Goal: Use online tool/utility: Utilize a website feature to perform a specific function

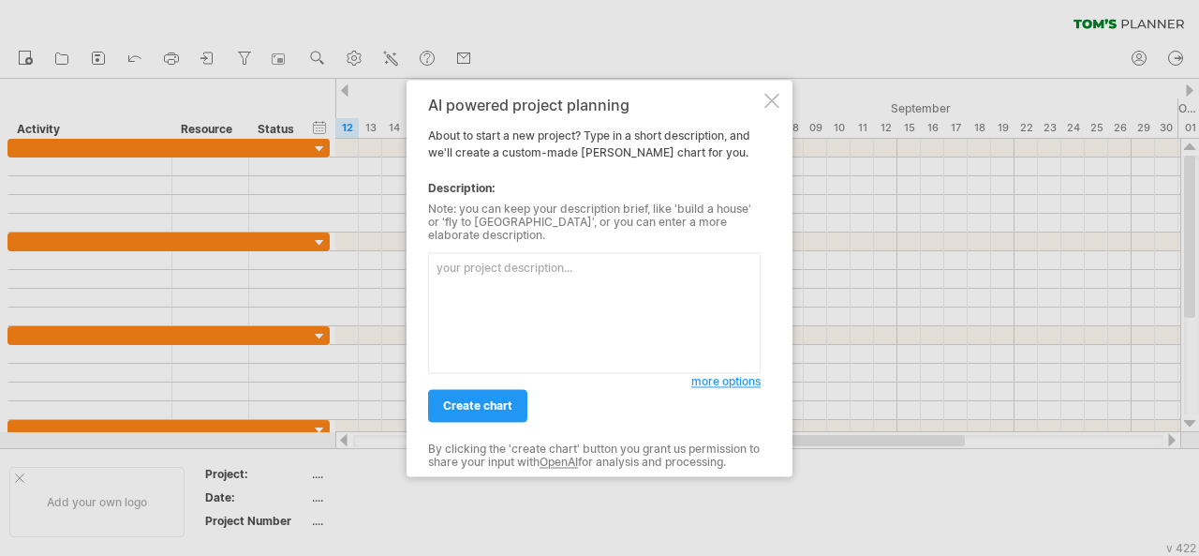
type textarea "r"
type textarea "London Bridge Construction"
click at [504, 407] on link "create chart" at bounding box center [477, 405] width 99 height 33
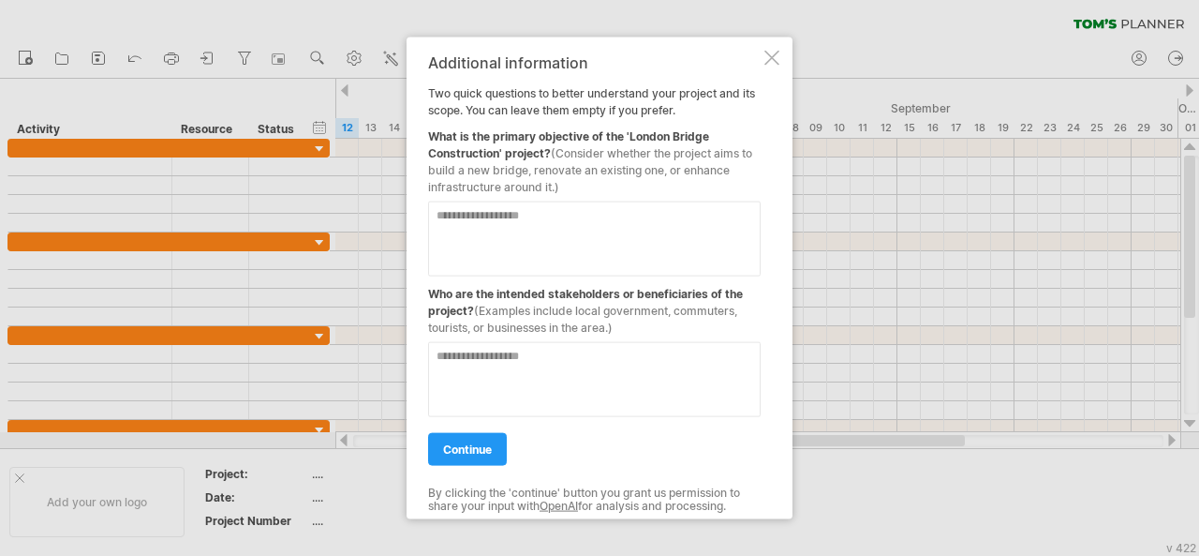
drag, startPoint x: 557, startPoint y: 149, endPoint x: 545, endPoint y: 229, distance: 80.6
click at [564, 198] on div "Additional information Two quick questions to better understand your project an…" at bounding box center [594, 277] width 333 height 449
click at [526, 228] on textarea at bounding box center [594, 237] width 333 height 75
type textarea "**********"
click at [586, 376] on textarea at bounding box center [594, 378] width 333 height 75
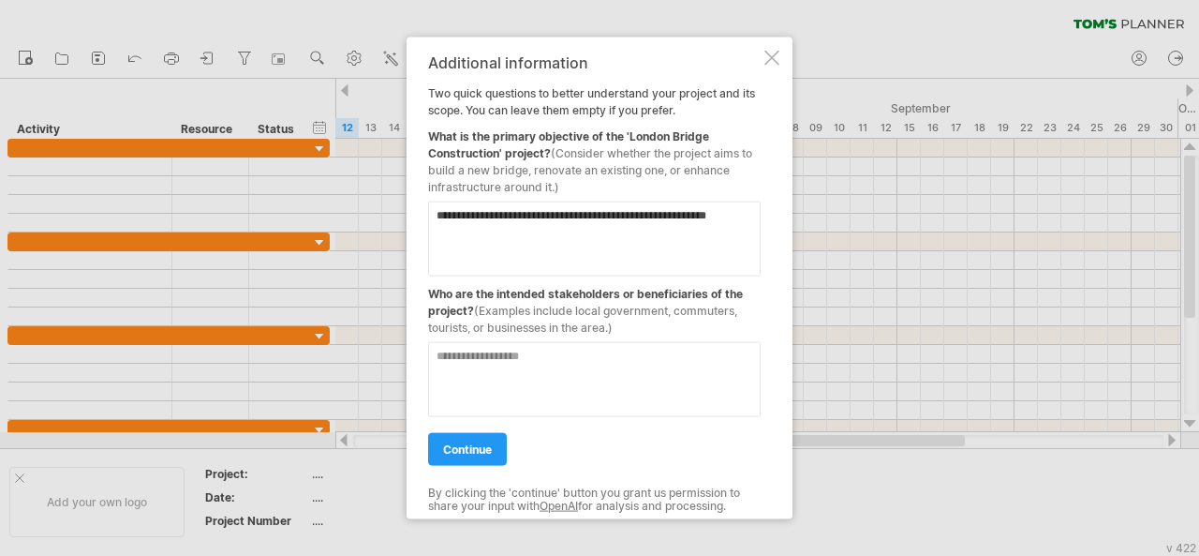
click at [586, 376] on textarea at bounding box center [594, 378] width 333 height 75
type textarea "**********"
click at [492, 456] on link "continue" at bounding box center [467, 448] width 79 height 33
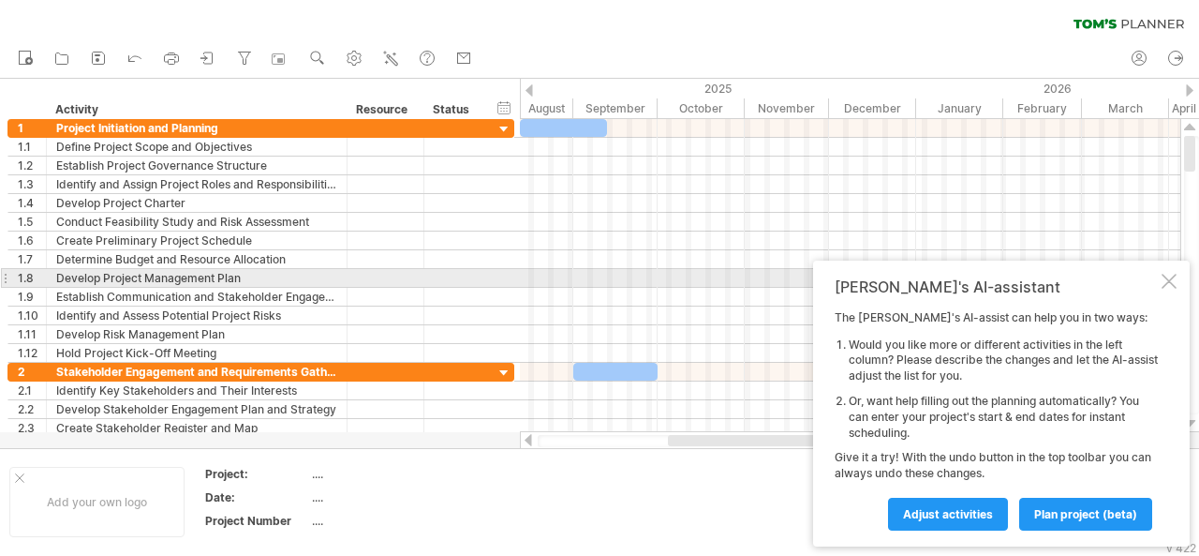
click at [1173, 282] on div at bounding box center [1169, 281] width 15 height 15
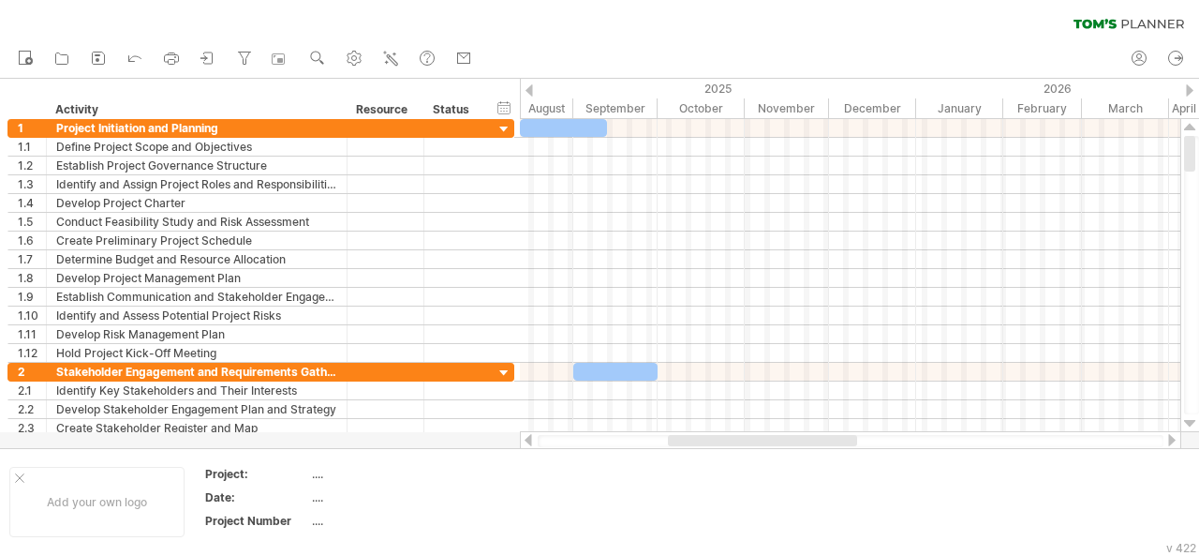
click at [892, 436] on div at bounding box center [851, 441] width 626 height 12
click at [944, 436] on div at bounding box center [851, 441] width 626 height 12
click at [1175, 437] on div at bounding box center [1171, 440] width 15 height 12
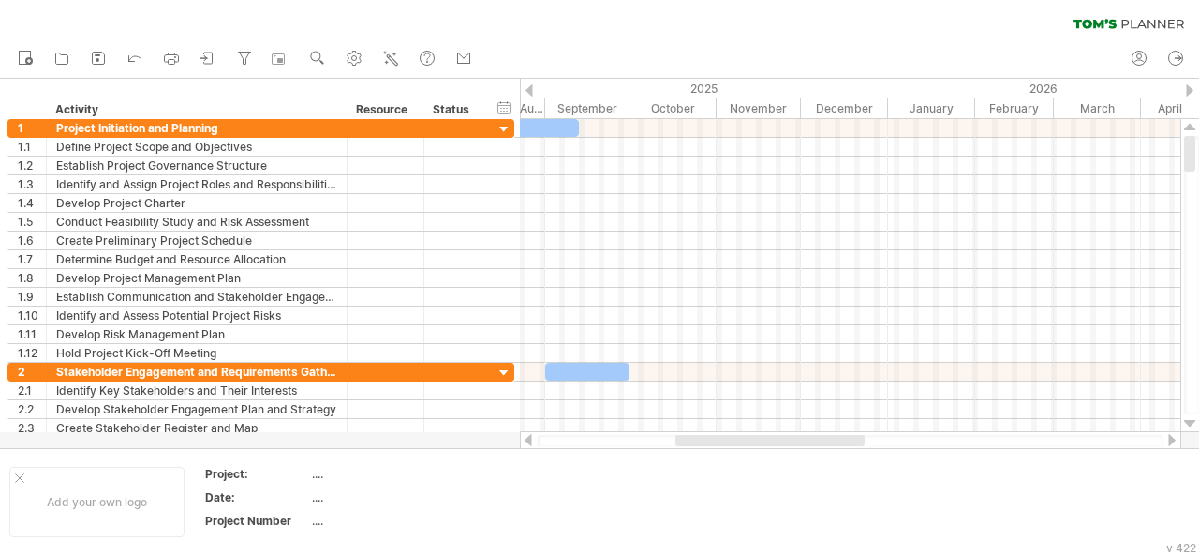
click at [1175, 437] on div at bounding box center [1171, 440] width 15 height 12
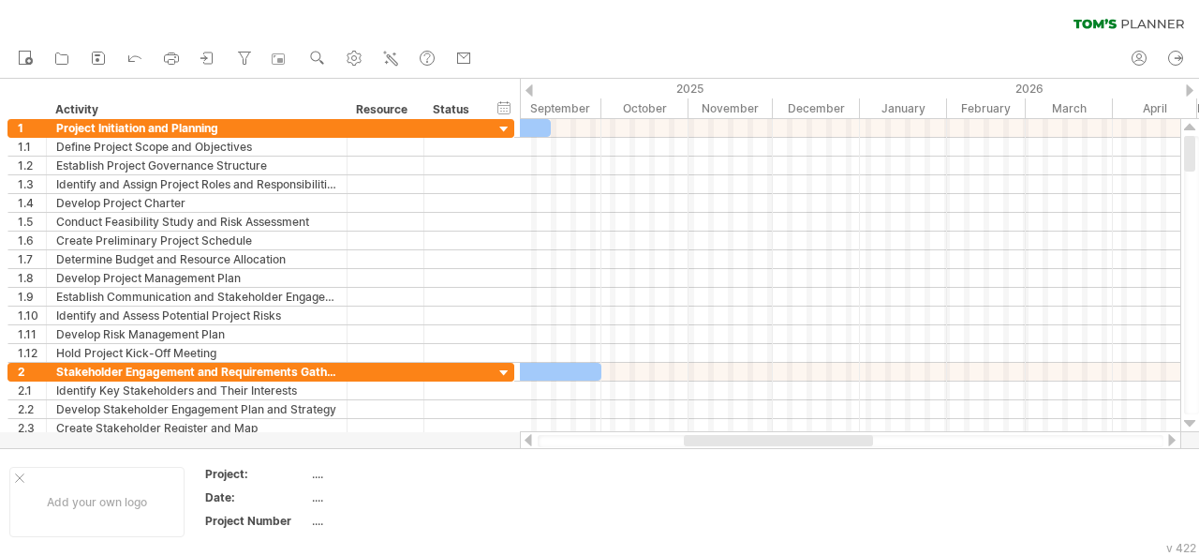
click at [1175, 437] on div at bounding box center [1171, 440] width 15 height 12
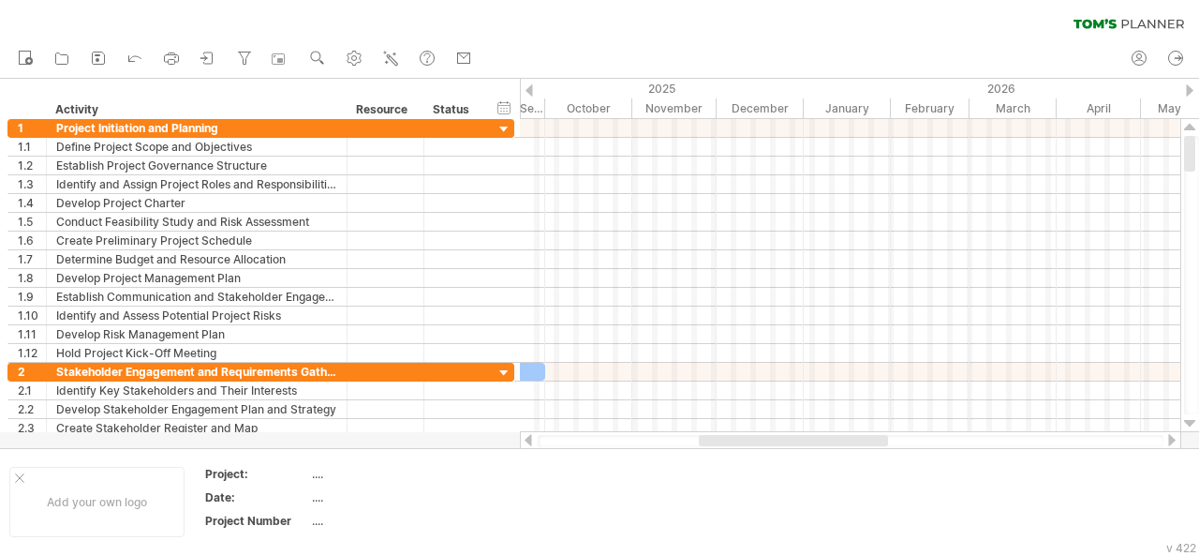
click at [1175, 437] on div at bounding box center [1171, 440] width 15 height 12
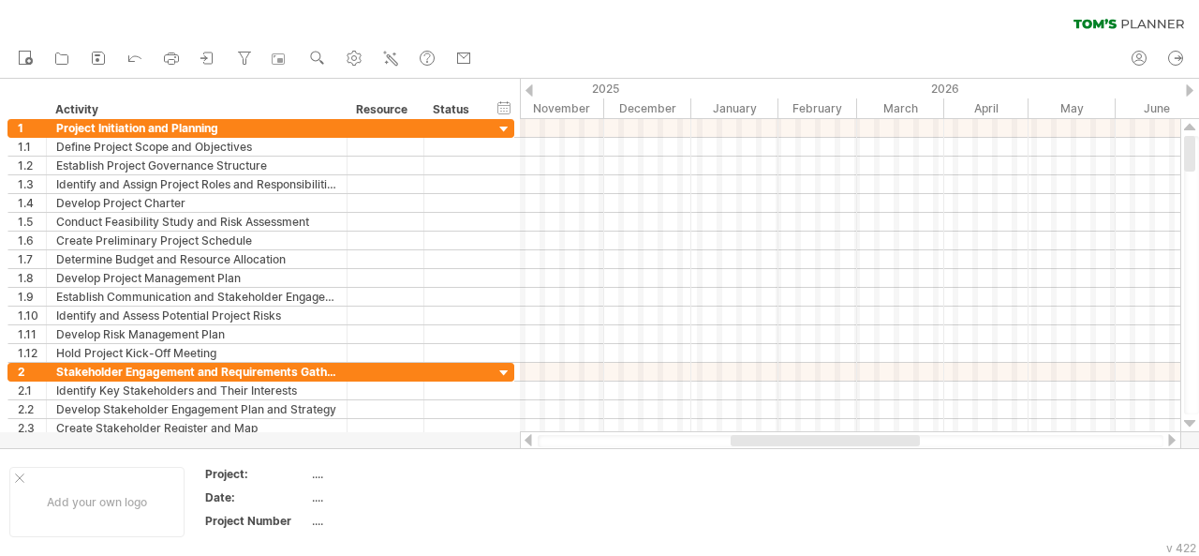
click at [1175, 437] on div at bounding box center [1171, 440] width 15 height 12
click at [521, 441] on div at bounding box center [528, 440] width 15 height 12
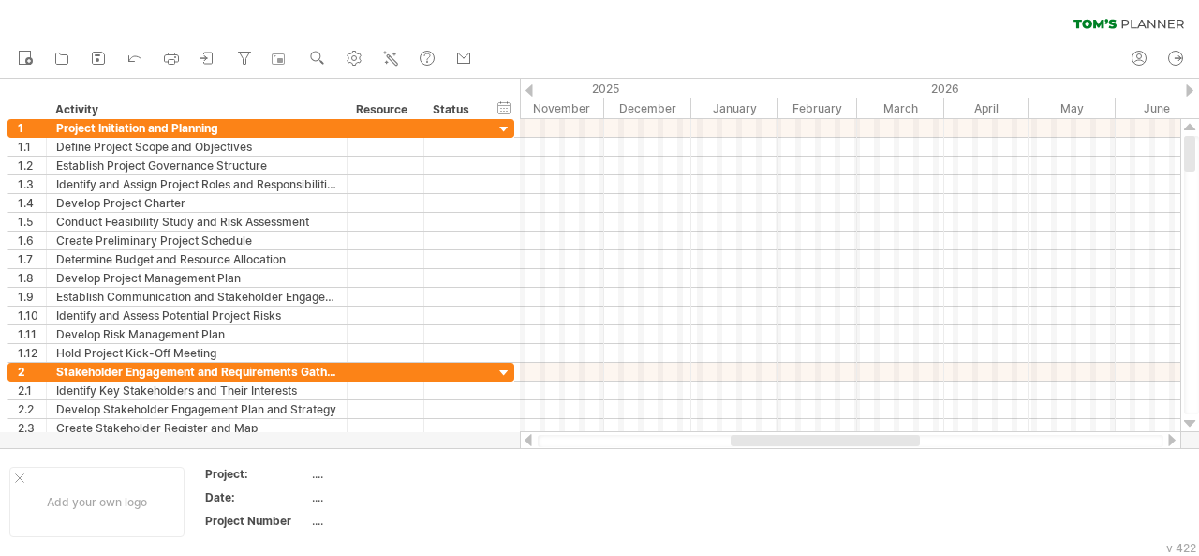
click at [521, 441] on div at bounding box center [528, 440] width 15 height 12
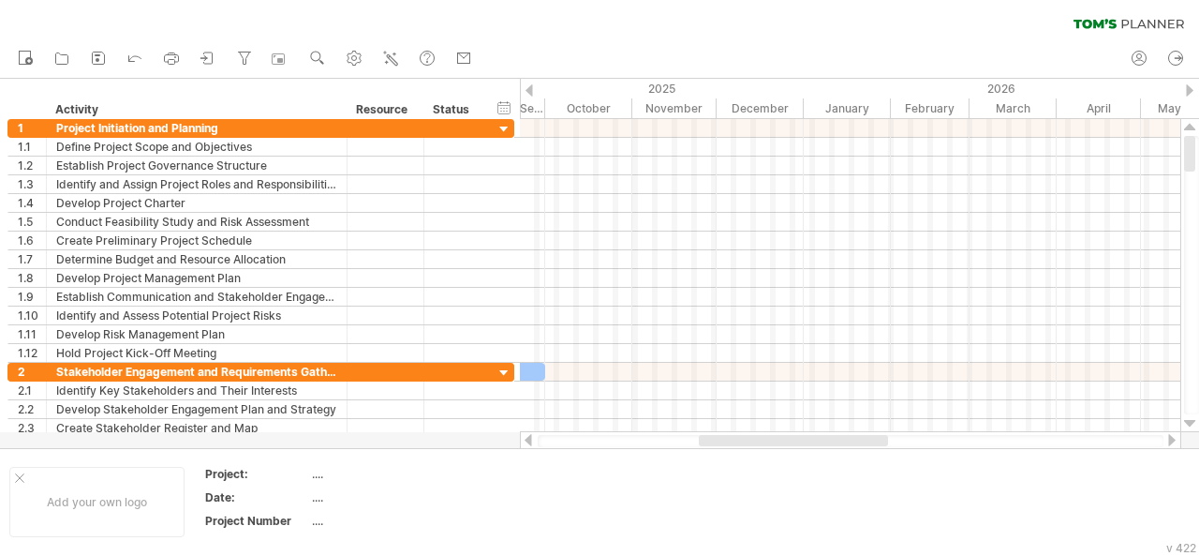
click at [521, 441] on div at bounding box center [528, 440] width 15 height 12
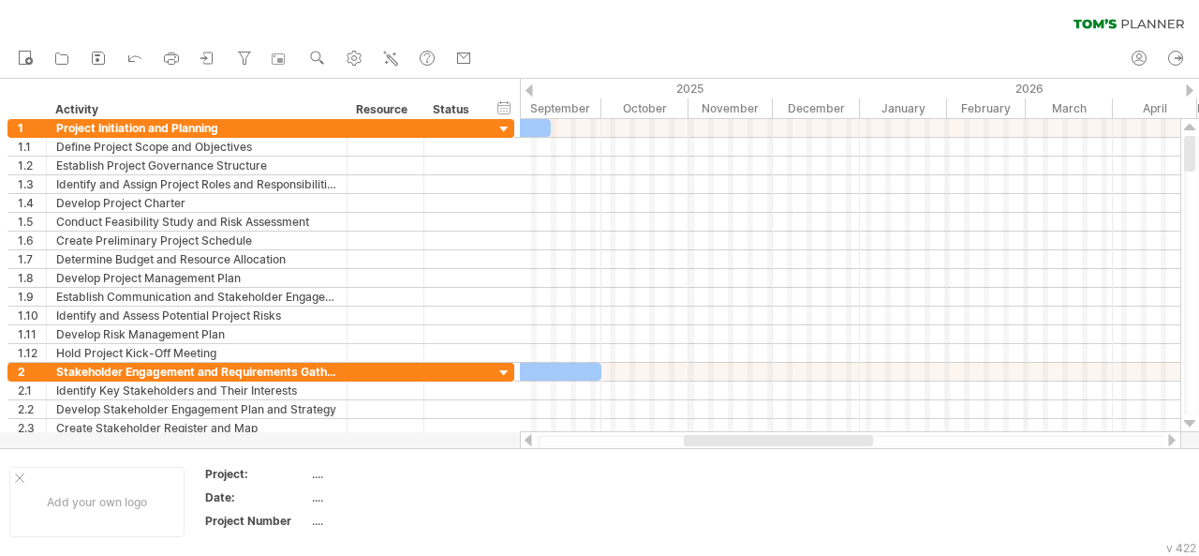
click at [521, 441] on div at bounding box center [528, 440] width 15 height 12
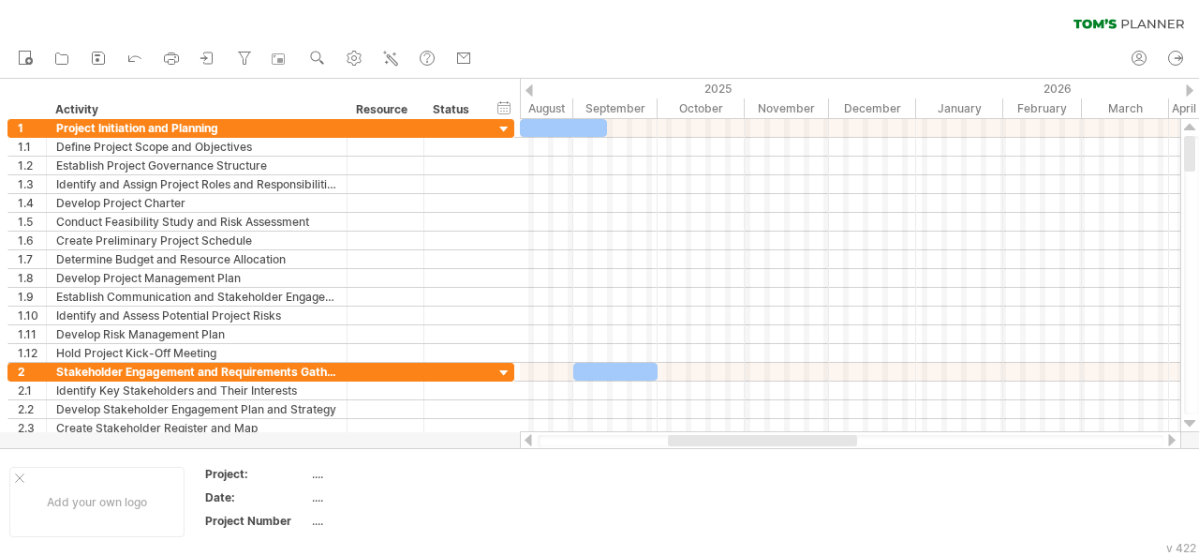
click at [521, 441] on div at bounding box center [528, 440] width 15 height 12
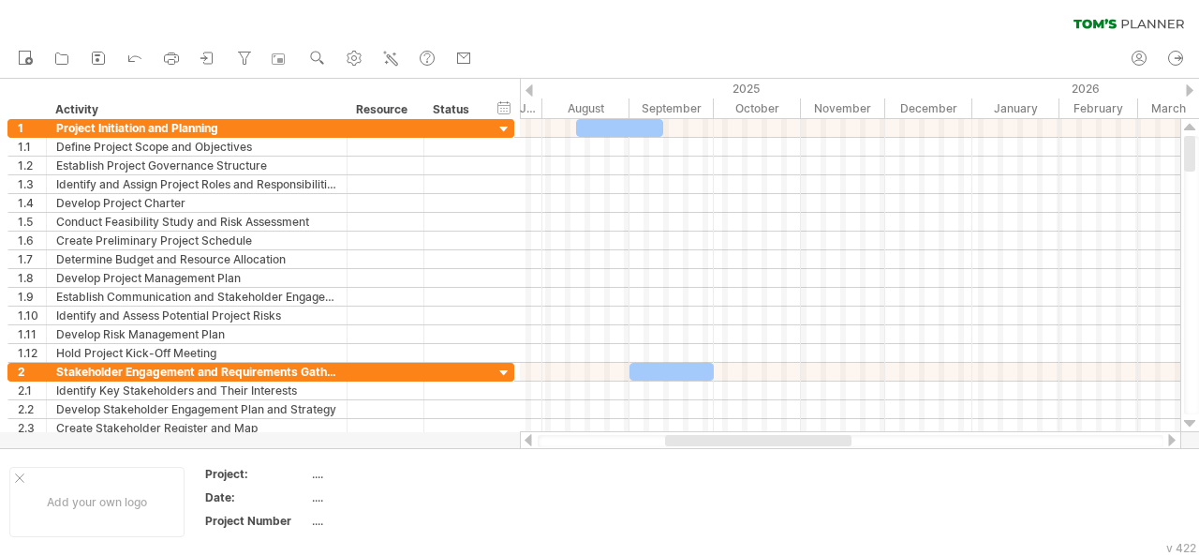
click at [521, 441] on div at bounding box center [528, 440] width 15 height 12
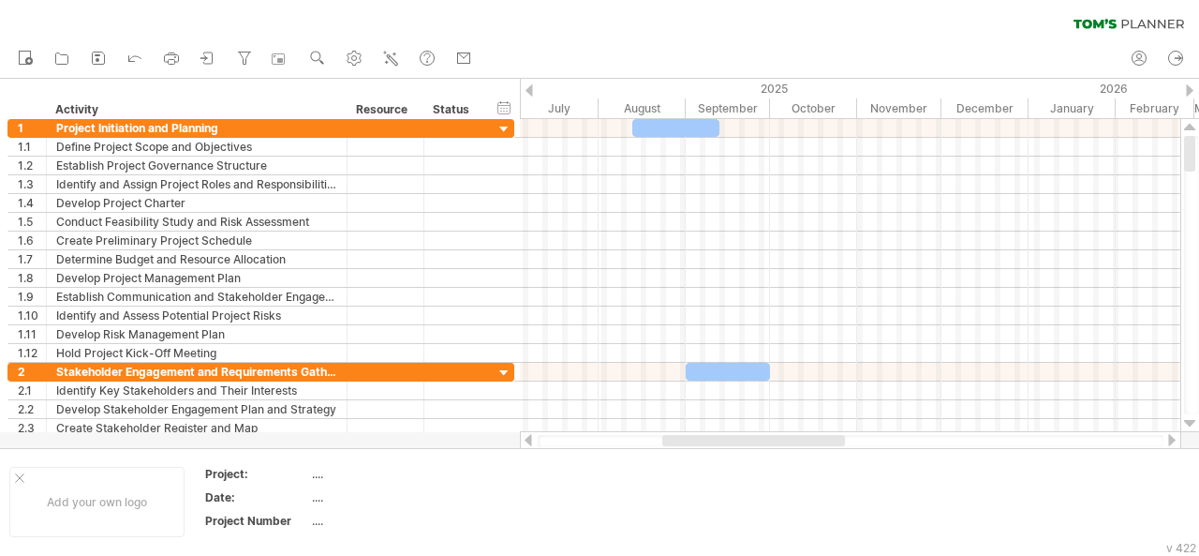
click at [521, 441] on div at bounding box center [528, 440] width 15 height 12
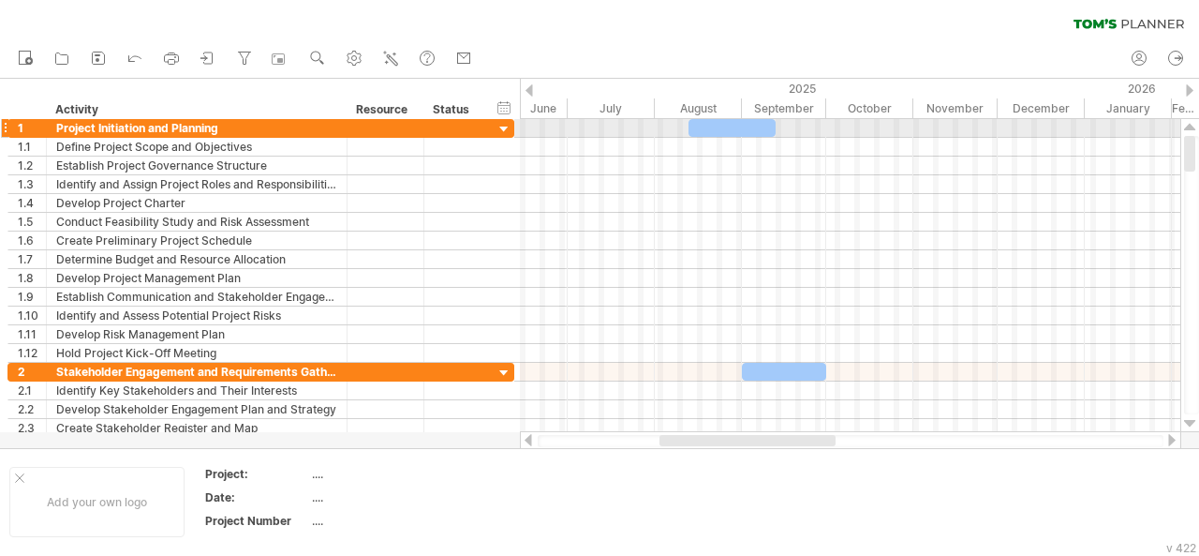
click at [544, 121] on div at bounding box center [850, 128] width 660 height 19
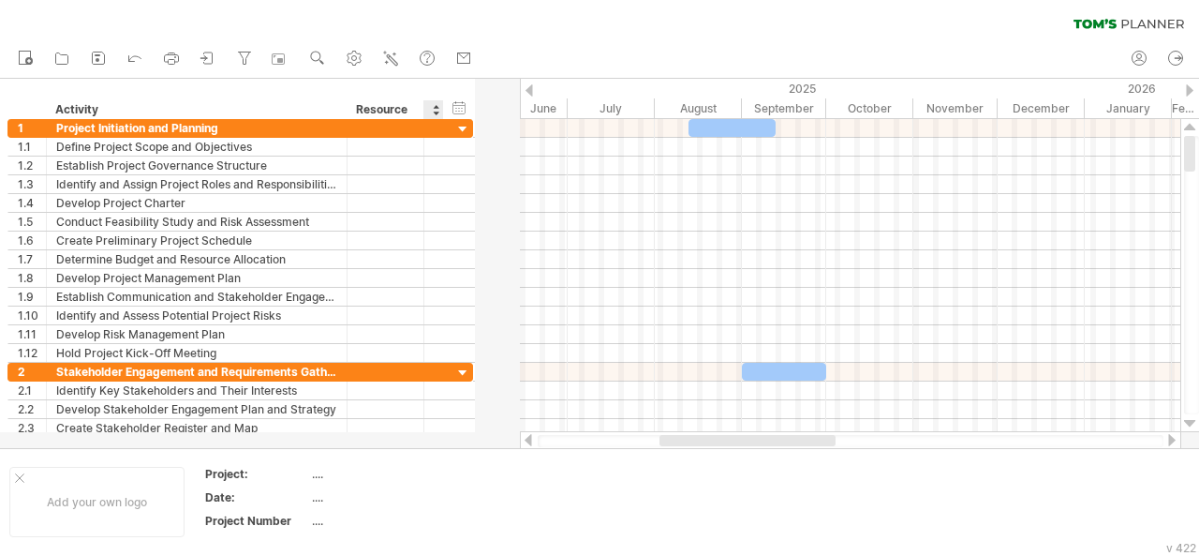
drag, startPoint x: 480, startPoint y: 113, endPoint x: 379, endPoint y: 99, distance: 101.2
click at [379, 99] on div "hide start/end/duration show start/end/duration ******** Activity ******** Reso…" at bounding box center [237, 99] width 475 height 40
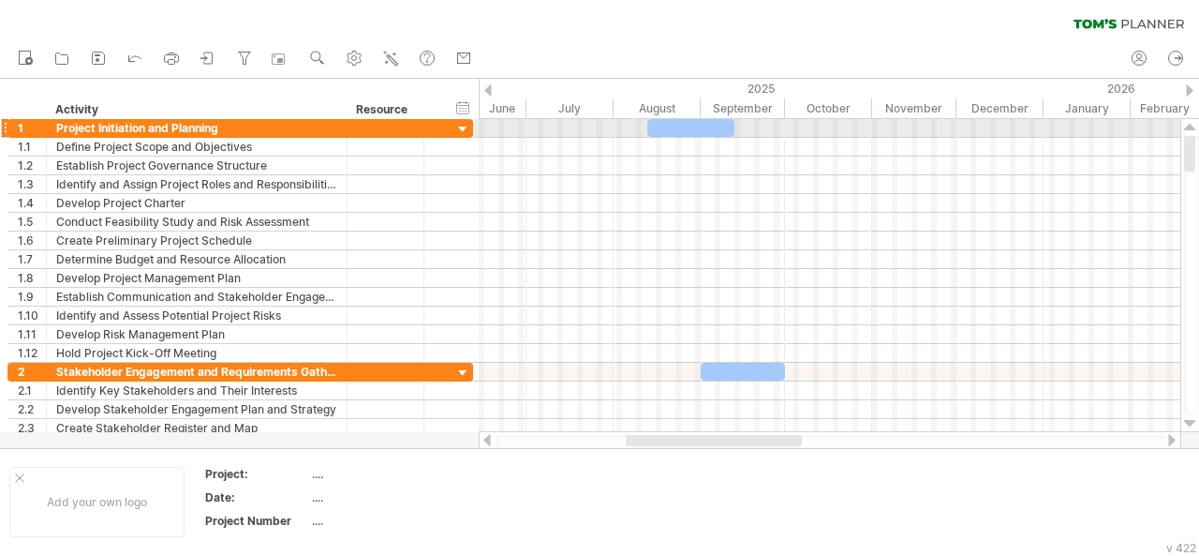
click at [497, 136] on div at bounding box center [830, 128] width 702 height 19
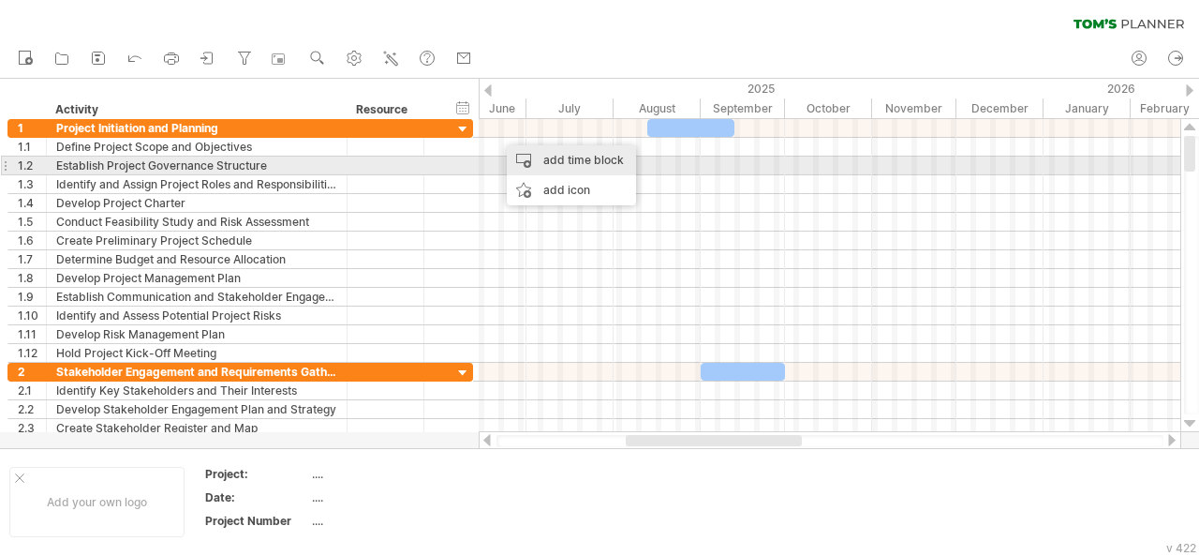
click at [551, 156] on div "add time block" at bounding box center [571, 160] width 129 height 30
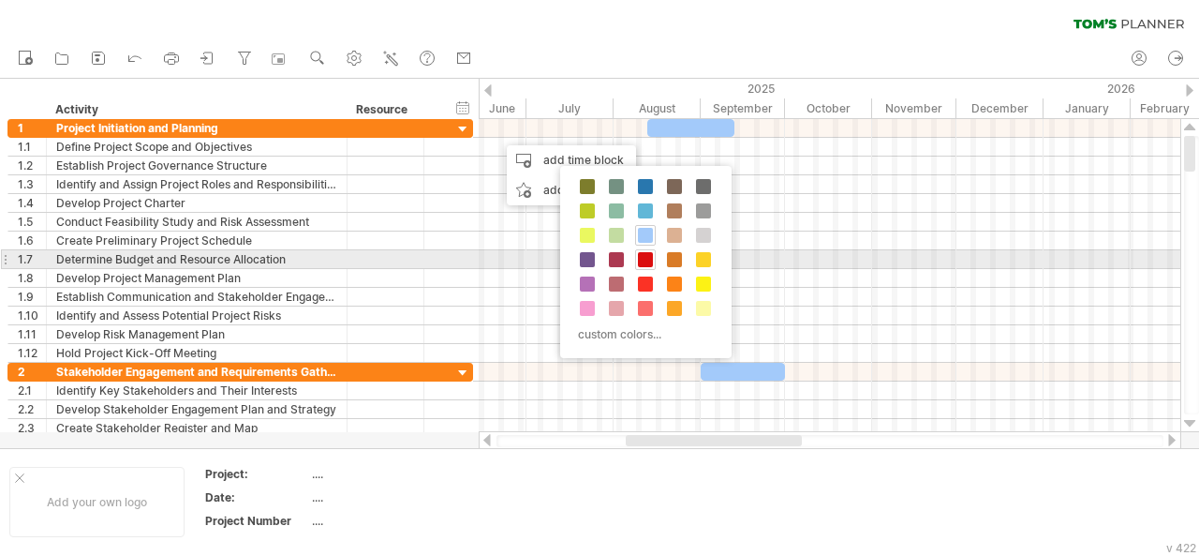
click at [648, 256] on span at bounding box center [645, 259] width 15 height 15
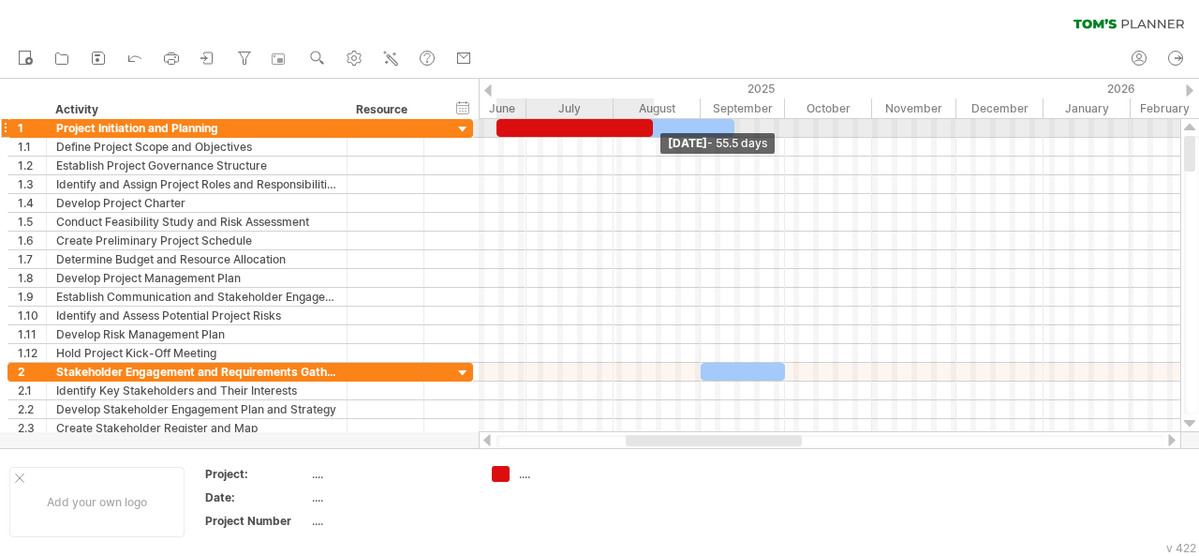
drag, startPoint x: 533, startPoint y: 126, endPoint x: 651, endPoint y: 123, distance: 118.1
click at [651, 123] on span at bounding box center [652, 128] width 7 height 18
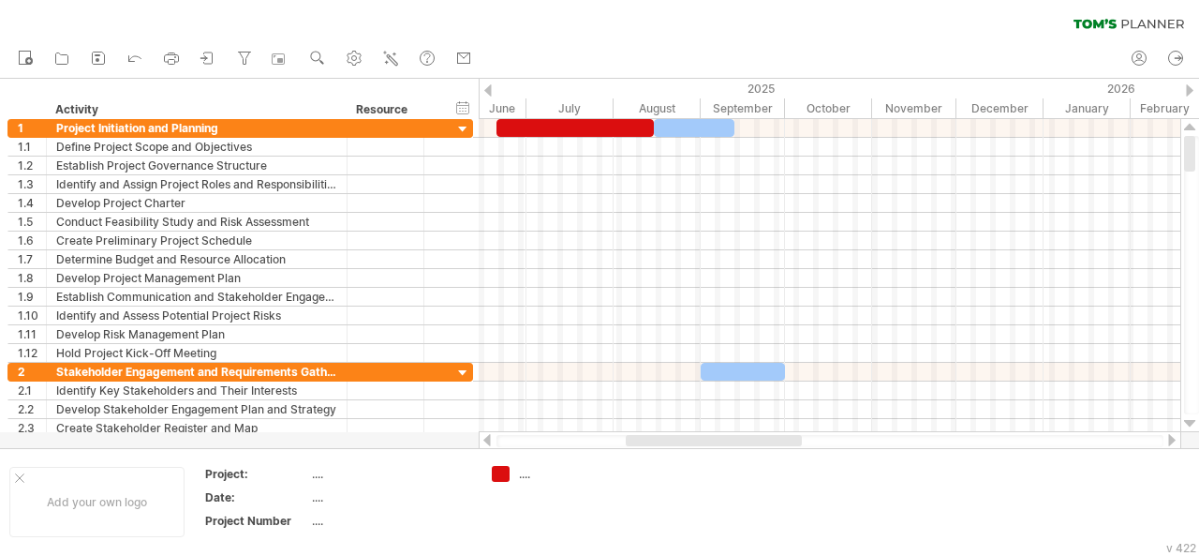
click at [489, 93] on div at bounding box center [487, 90] width 7 height 12
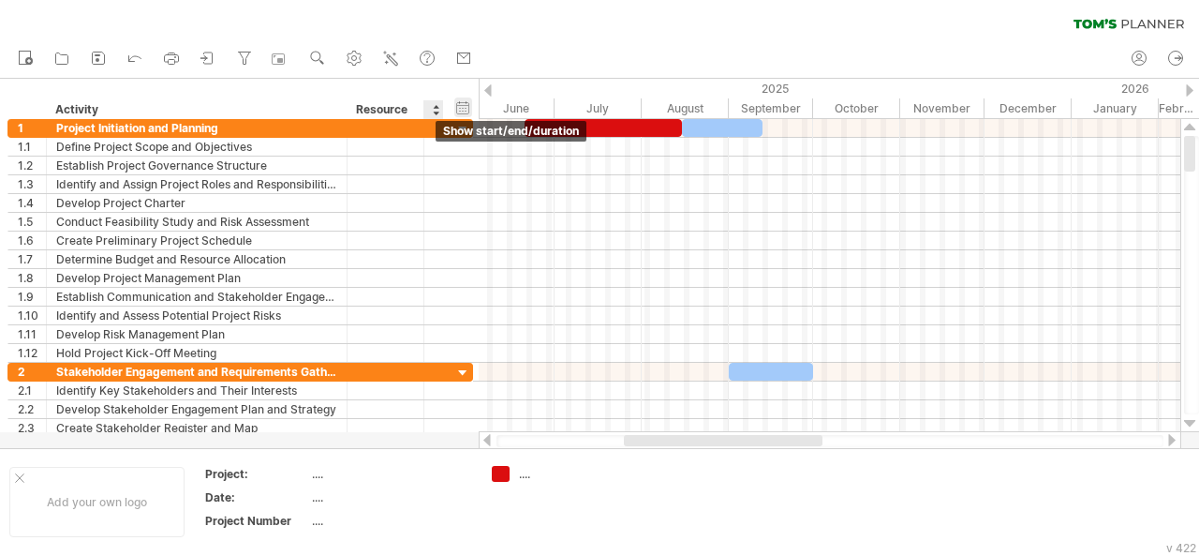
click at [467, 109] on div "hide start/end/duration show start/end/duration" at bounding box center [463, 107] width 18 height 20
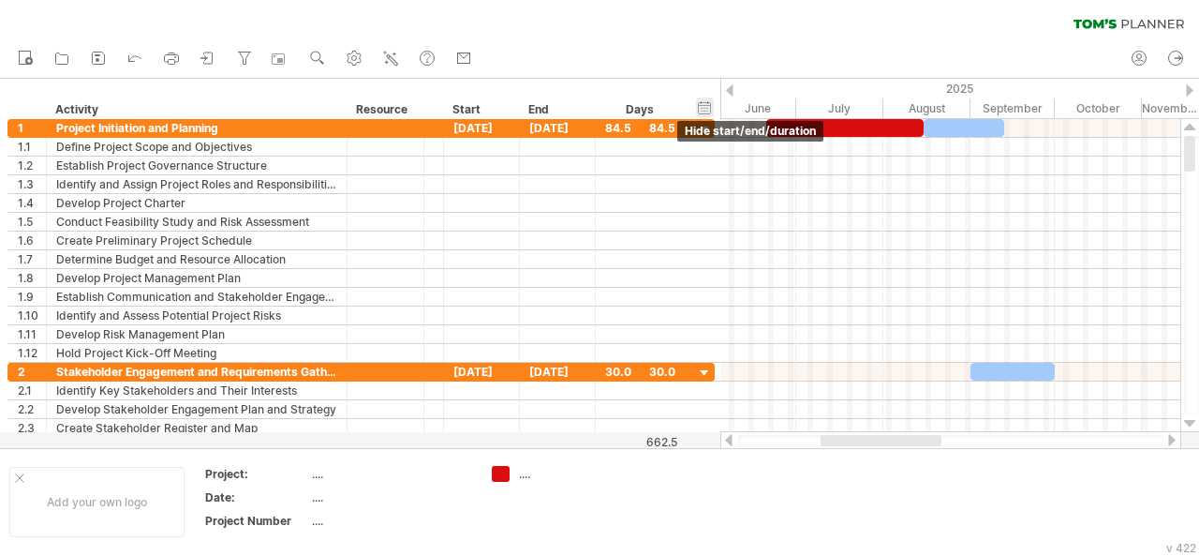
click at [467, 109] on div "Start" at bounding box center [480, 109] width 56 height 19
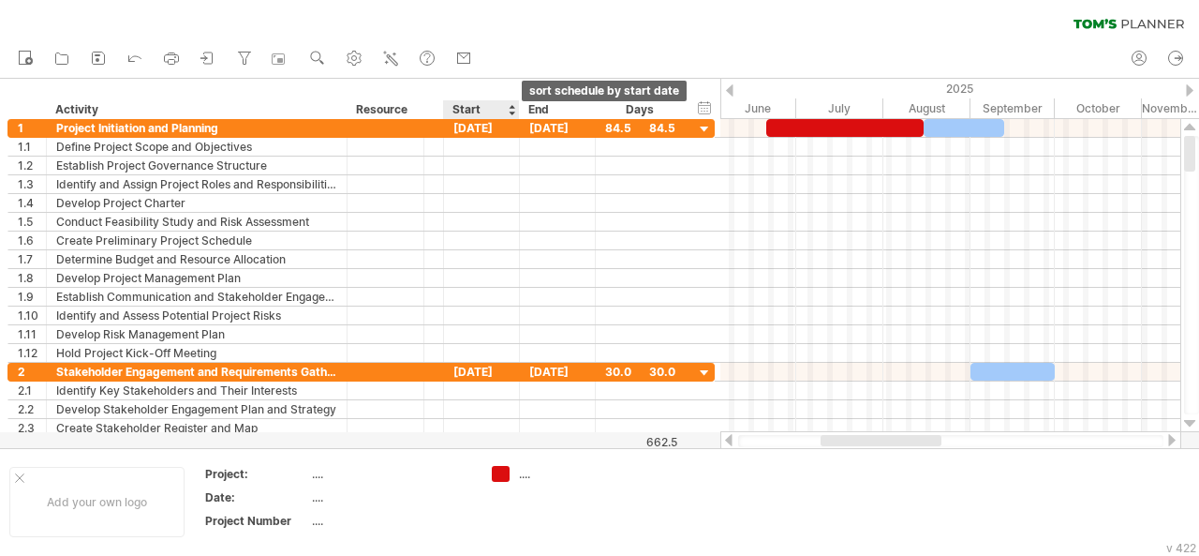
click at [510, 106] on div at bounding box center [511, 109] width 7 height 19
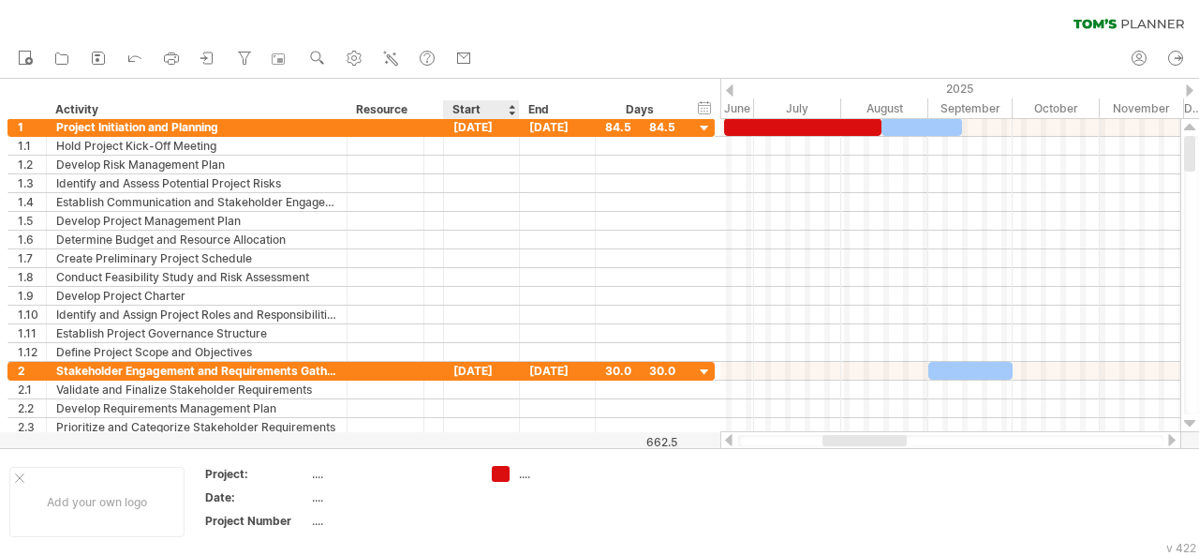
click at [510, 106] on div at bounding box center [511, 109] width 7 height 19
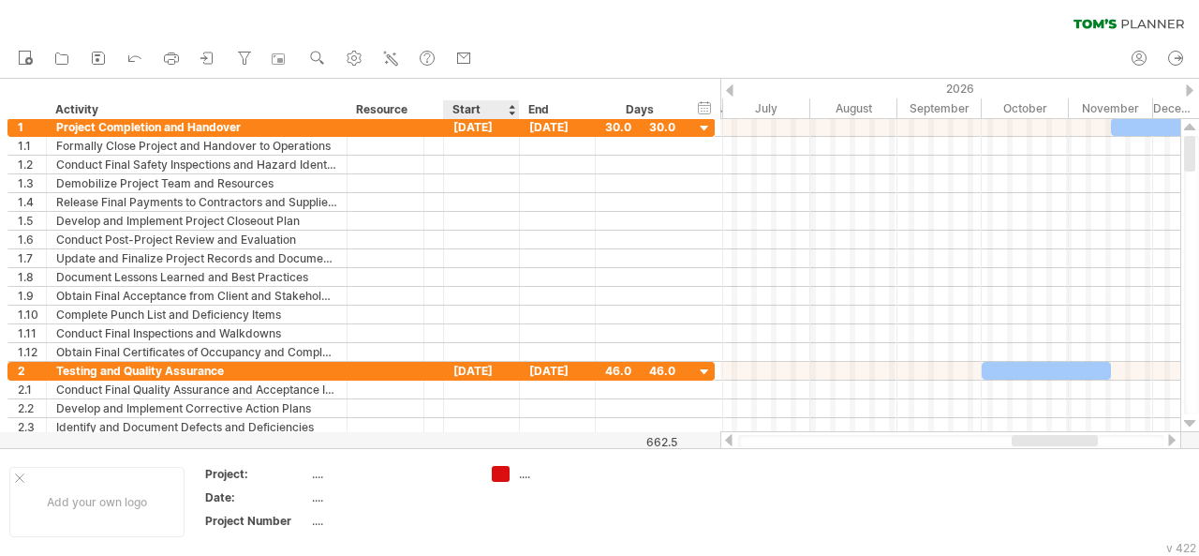
click at [511, 114] on div at bounding box center [511, 109] width 7 height 19
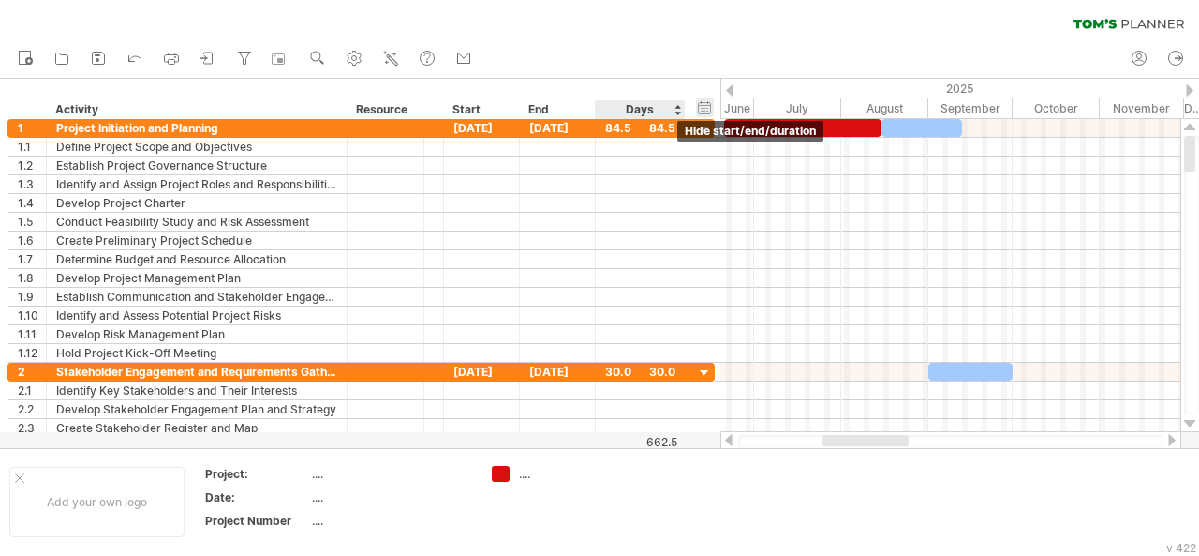
click at [704, 106] on div "hide start/end/duration show start/end/duration" at bounding box center [705, 107] width 18 height 20
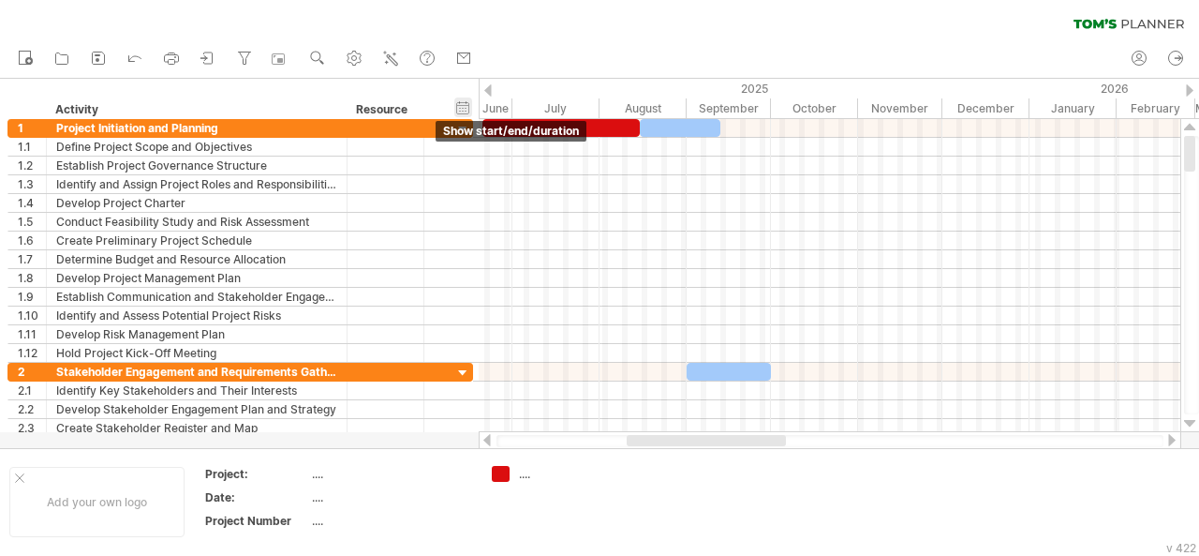
click at [465, 111] on div "hide start/end/duration show start/end/duration" at bounding box center [463, 107] width 18 height 20
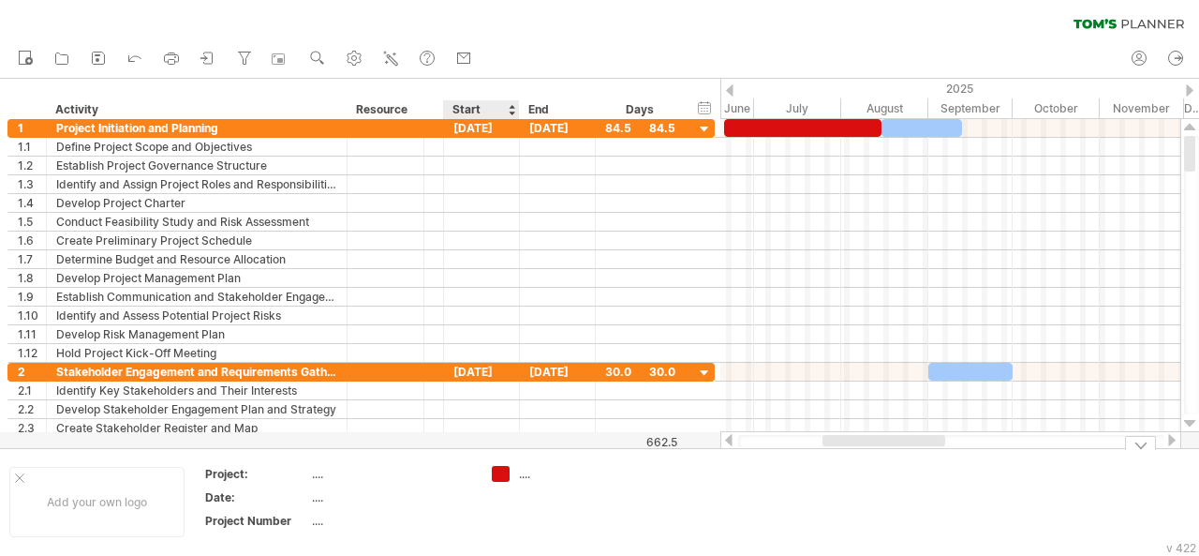
click at [526, 480] on div "...." at bounding box center [570, 474] width 102 height 16
